Goal: Task Accomplishment & Management: Complete application form

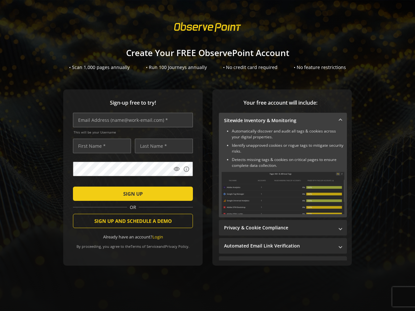
click at [175, 169] on mat-icon "visibility" at bounding box center [176, 169] width 6 height 6
click at [185, 169] on mat-icon "info" at bounding box center [186, 169] width 6 height 6
click at [131, 194] on span "SIGN UP" at bounding box center [132, 194] width 19 height 12
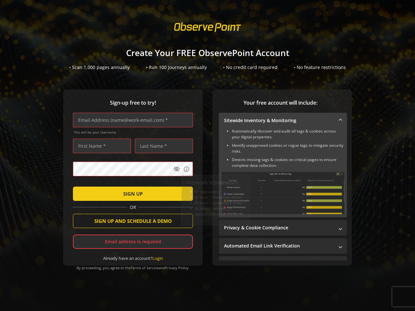
click at [131, 221] on span "SIGN UP AND SCHEDULE A DEMO" at bounding box center [132, 221] width 77 height 12
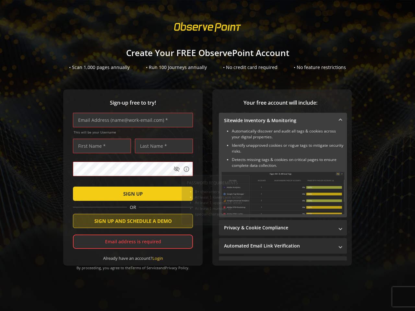
click at [142, 246] on div "Email address is required" at bounding box center [133, 242] width 120 height 14
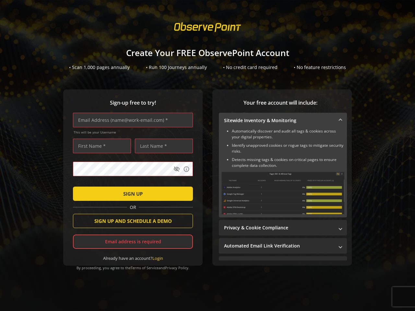
click at [176, 246] on div "Email address is required" at bounding box center [133, 242] width 120 height 14
click at [279, 121] on mat-panel-title "Sitewide Inventory & Monitoring" at bounding box center [279, 120] width 110 height 6
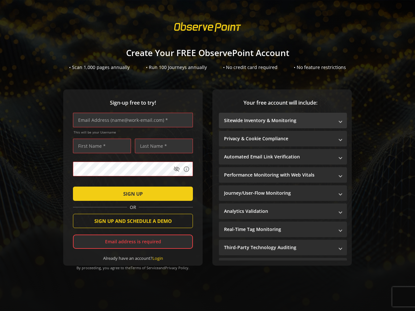
click at [279, 142] on mat-panel-title "Privacy & Cookie Compliance" at bounding box center [279, 138] width 110 height 6
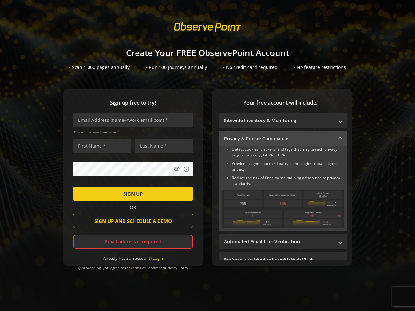
click at [279, 263] on div "Your free account will include: Sitewide Inventory & Monitoring Automatically d…" at bounding box center [281, 177] width 139 height 176
